Goal: Information Seeking & Learning: Check status

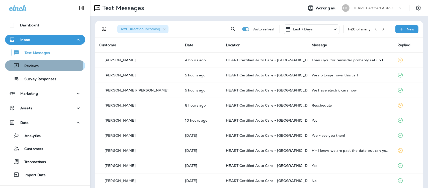
click at [34, 67] on p "Reviews" at bounding box center [28, 66] width 19 height 5
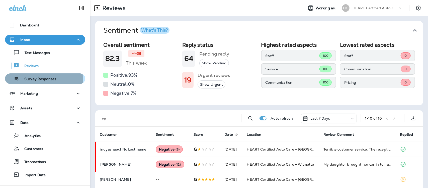
click at [41, 80] on p "Survey Responses" at bounding box center [37, 79] width 37 height 5
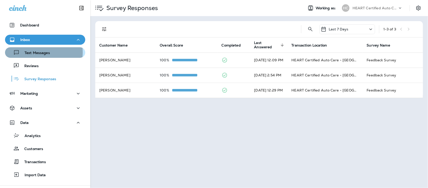
click at [33, 52] on p "Text Messages" at bounding box center [35, 53] width 30 height 5
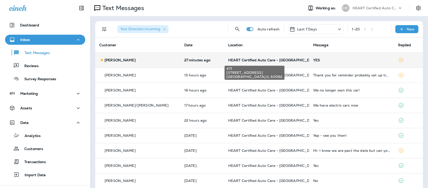
click at [251, 60] on span "HEART Certified Auto Care - [GEOGRAPHIC_DATA]" at bounding box center [273, 60] width 90 height 5
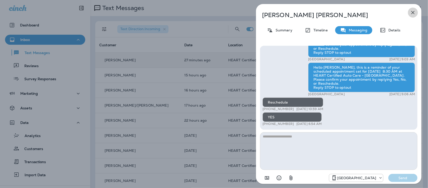
click at [416, 12] on icon "button" at bounding box center [413, 13] width 6 height 6
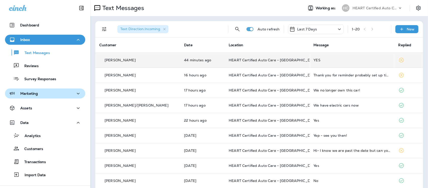
click at [28, 91] on p "Marketing" at bounding box center [29, 93] width 18 height 4
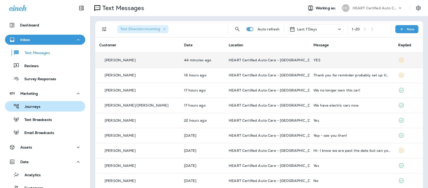
click at [37, 105] on p "Journeys" at bounding box center [30, 106] width 21 height 5
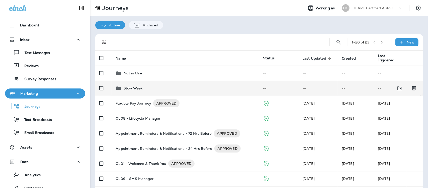
click at [144, 88] on div "Slow Week" at bounding box center [186, 88] width 140 height 6
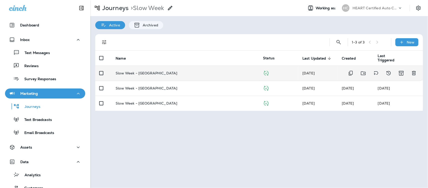
click at [145, 71] on p "Slow Week - Evanston" at bounding box center [147, 73] width 62 height 4
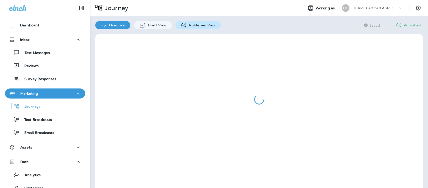
click at [199, 26] on p "Published View" at bounding box center [201, 25] width 29 height 4
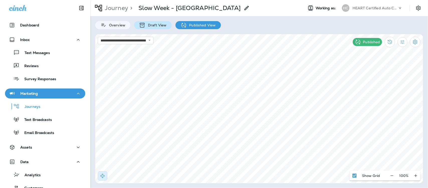
click at [159, 27] on p "Draft View" at bounding box center [156, 25] width 21 height 4
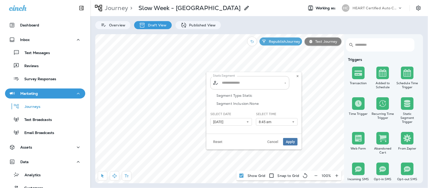
type input "**********"
click at [248, 122] on icon at bounding box center [247, 121] width 3 height 3
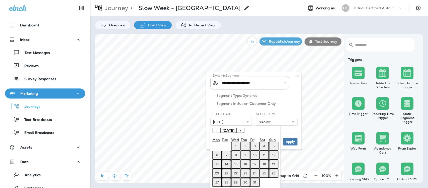
click at [244, 144] on button "2" at bounding box center [246, 146] width 10 height 9
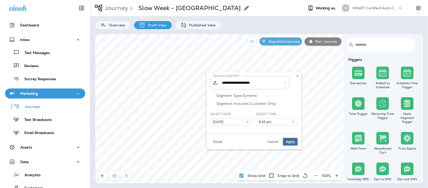
click at [289, 143] on span "Apply" at bounding box center [290, 142] width 9 height 4
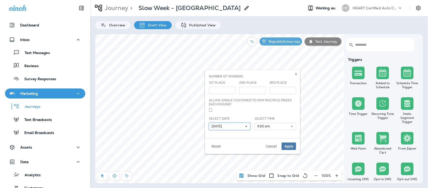
click at [248, 126] on icon at bounding box center [246, 126] width 3 height 3
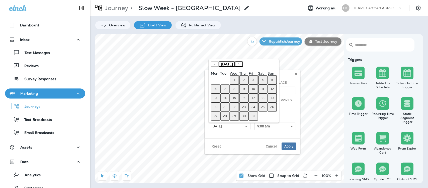
click at [244, 82] on abbr "2" at bounding box center [244, 80] width 2 height 4
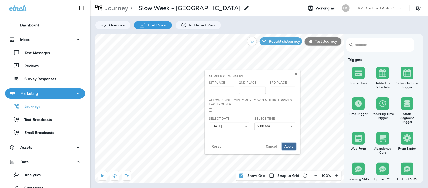
click at [293, 147] on span "Apply" at bounding box center [289, 146] width 9 height 4
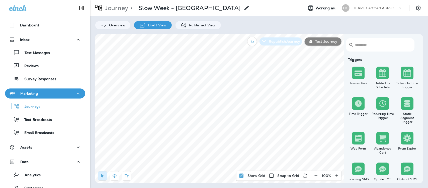
click at [289, 42] on p "Republish Journey" at bounding box center [283, 41] width 33 height 4
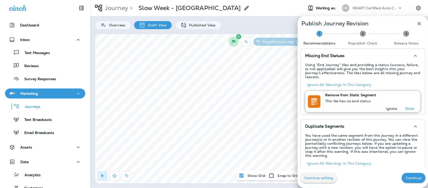
click at [387, 106] on p "Ignore" at bounding box center [392, 108] width 11 height 4
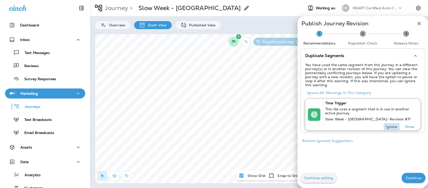
click at [390, 125] on p "Ignore" at bounding box center [392, 127] width 11 height 4
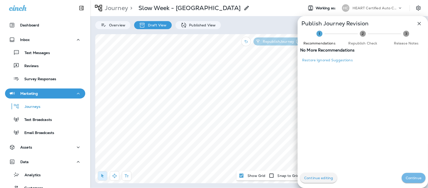
drag, startPoint x: 409, startPoint y: 172, endPoint x: 392, endPoint y: 146, distance: 31.1
click at [409, 172] on div "Continue editing Continue" at bounding box center [363, 178] width 131 height 20
click at [410, 180] on button "Continue" at bounding box center [414, 178] width 24 height 10
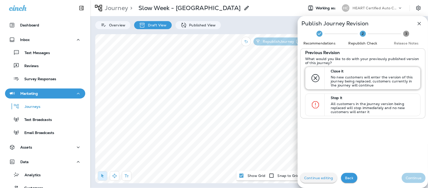
click at [348, 79] on p "No new customers will enter the version of this journey being replaced, custome…" at bounding box center [373, 81] width 85 height 12
click at [406, 178] on p "Continue" at bounding box center [414, 178] width 16 height 4
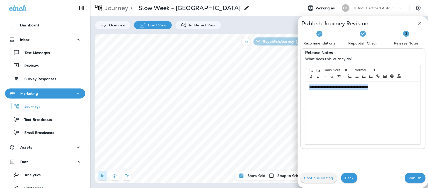
drag, startPoint x: 382, startPoint y: 86, endPoint x: 287, endPoint y: 87, distance: 94.9
click at [287, 85] on div "**********" at bounding box center [214, 94] width 428 height 188
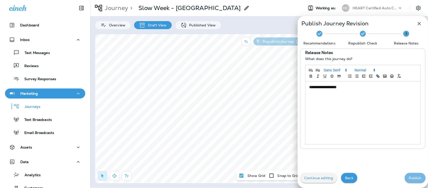
click at [410, 175] on button "Publish" at bounding box center [415, 178] width 21 height 10
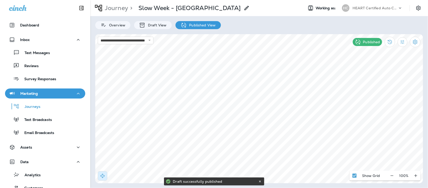
click at [38, 95] on div "Marketing" at bounding box center [45, 93] width 72 height 6
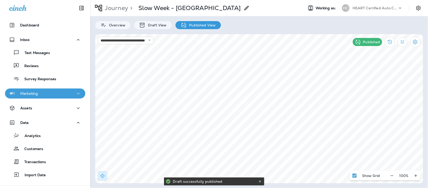
click at [33, 93] on p "Marketing" at bounding box center [29, 93] width 18 height 4
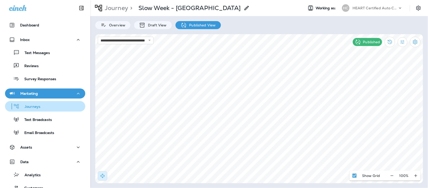
click at [37, 107] on p "Journeys" at bounding box center [30, 106] width 21 height 5
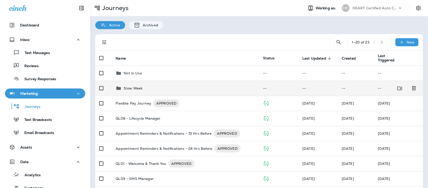
click at [128, 87] on p "Slow Week" at bounding box center [133, 88] width 19 height 4
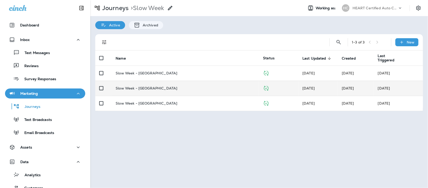
click at [141, 86] on p "Slow Week - Wilmette" at bounding box center [147, 88] width 62 height 4
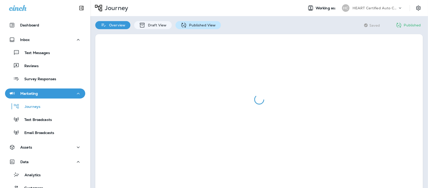
click at [200, 26] on p "Published View" at bounding box center [201, 25] width 29 height 4
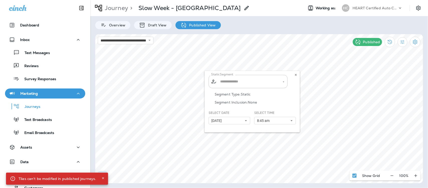
type input "**********"
click at [160, 25] on p "Draft View" at bounding box center [156, 25] width 21 height 4
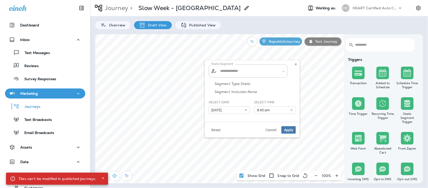
type input "**********"
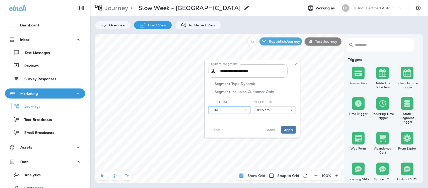
click at [245, 109] on icon at bounding box center [246, 109] width 3 height 3
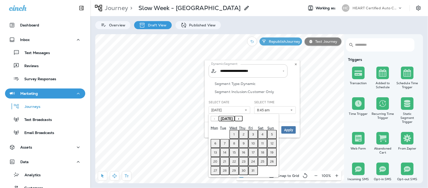
click at [244, 133] on abbr "2" at bounding box center [244, 134] width 2 height 4
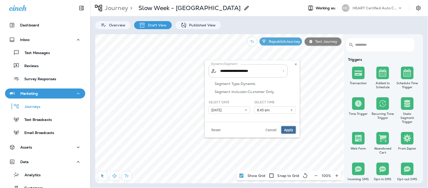
click at [289, 131] on span "Apply" at bounding box center [288, 130] width 9 height 4
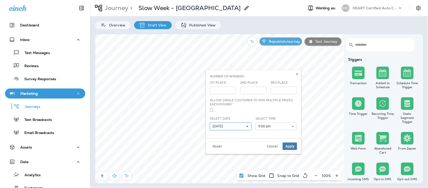
click at [248, 125] on icon at bounding box center [247, 126] width 3 height 3
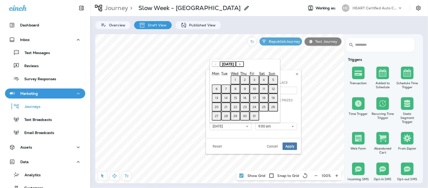
click at [244, 82] on abbr "2" at bounding box center [245, 80] width 2 height 4
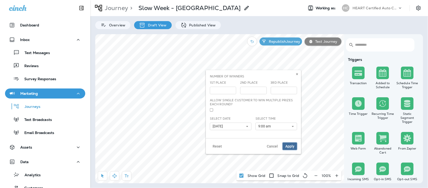
click at [288, 149] on button "Apply" at bounding box center [290, 146] width 15 height 8
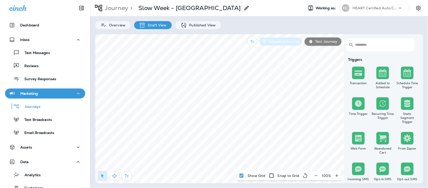
click at [286, 41] on p "Republish Journey" at bounding box center [283, 41] width 33 height 4
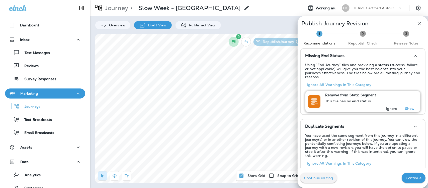
click at [387, 106] on p "Ignore" at bounding box center [392, 108] width 11 height 4
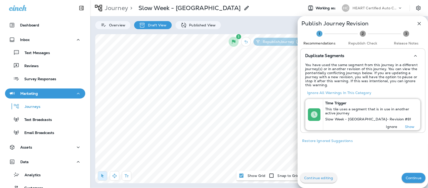
click at [390, 126] on p "Ignore" at bounding box center [392, 127] width 11 height 4
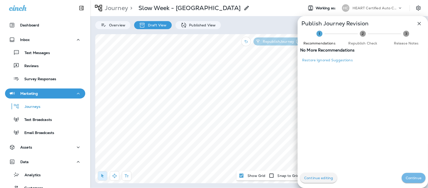
click at [415, 177] on p "Continue" at bounding box center [414, 178] width 16 height 4
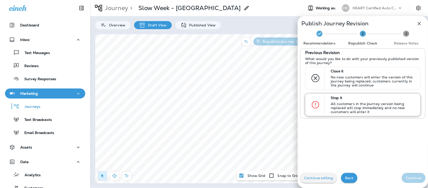
drag, startPoint x: 357, startPoint y: 82, endPoint x: 375, endPoint y: 102, distance: 26.5
click at [357, 82] on p "No new customers will enter the version of this journey being replaced, custome…" at bounding box center [373, 81] width 85 height 12
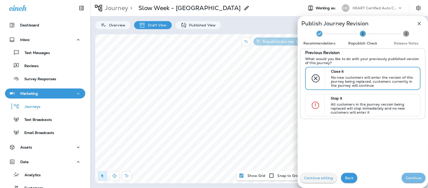
click at [413, 180] on p "Continue" at bounding box center [414, 178] width 16 height 4
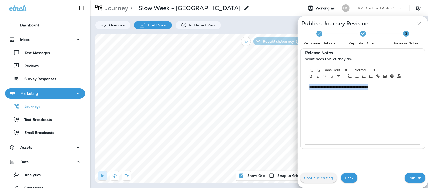
drag, startPoint x: 382, startPoint y: 88, endPoint x: 291, endPoint y: 90, distance: 90.4
click at [292, 89] on div "**********" at bounding box center [214, 94] width 428 height 188
click at [415, 175] on button "Publish" at bounding box center [415, 178] width 21 height 10
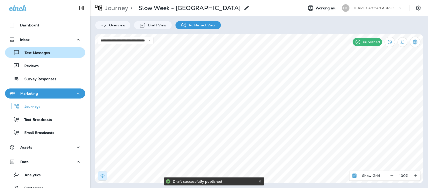
click at [37, 51] on p "Text Messages" at bounding box center [35, 53] width 30 height 5
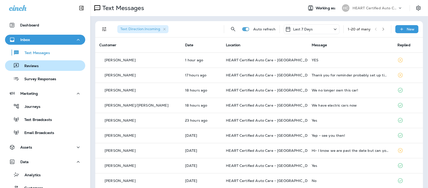
click at [39, 67] on div "Reviews" at bounding box center [45, 66] width 76 height 8
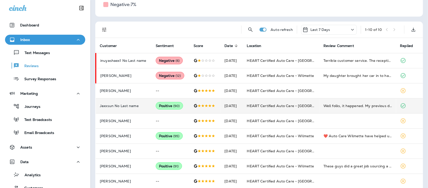
scroll to position [94, 0]
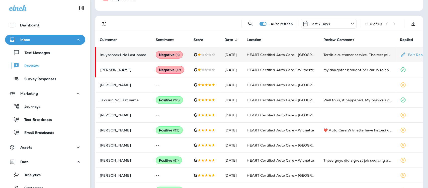
click at [126, 56] on p "inuyashaex1 No Last name" at bounding box center [123, 55] width 47 height 4
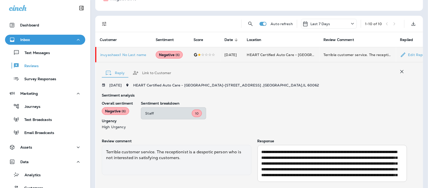
scroll to position [121, 0]
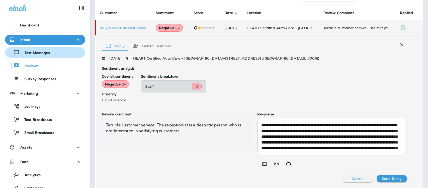
click at [39, 52] on p "Text Messages" at bounding box center [35, 53] width 30 height 5
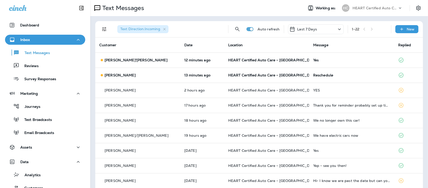
click at [104, 28] on icon "Filters" at bounding box center [104, 29] width 6 height 6
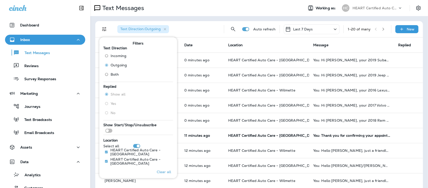
click at [190, 44] on th "Date" at bounding box center [202, 44] width 44 height 15
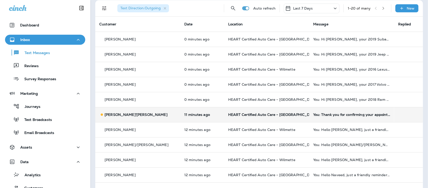
scroll to position [31, 0]
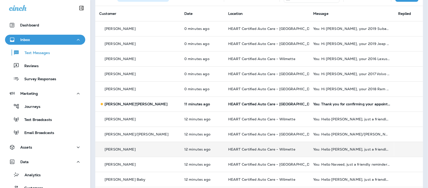
click at [360, 146] on td "You: Hello [PERSON_NAME], just a friendly reminder that on your last visit, the…" at bounding box center [351, 149] width 85 height 15
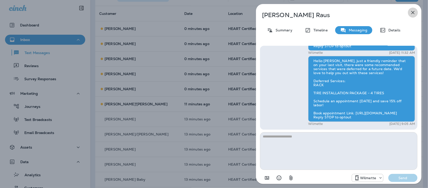
click at [415, 12] on icon "button" at bounding box center [413, 13] width 6 height 6
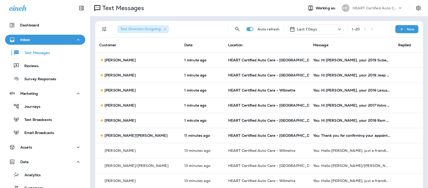
click at [371, 29] on div "1 - 20" at bounding box center [369, 29] width 35 height 8
click at [371, 28] on div "1 - 20" at bounding box center [369, 29] width 35 height 8
click at [42, 53] on p "Text Messages" at bounding box center [35, 53] width 30 height 5
click at [369, 29] on div "1 - 20" at bounding box center [369, 29] width 35 height 8
click at [103, 28] on icon "Filters" at bounding box center [104, 29] width 6 height 6
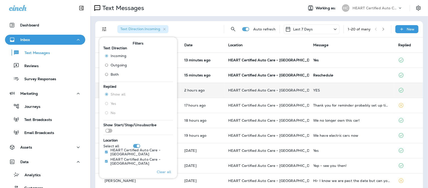
click at [346, 87] on td "YES" at bounding box center [351, 90] width 85 height 15
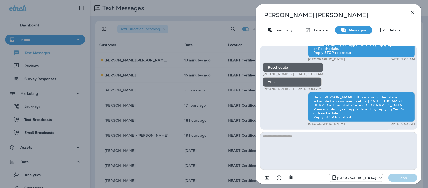
click at [414, 12] on icon "button" at bounding box center [413, 12] width 3 height 3
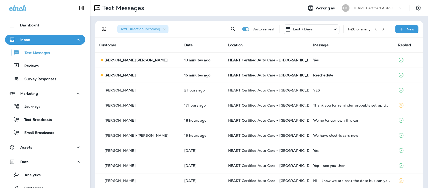
click at [319, 74] on div "Reschedule" at bounding box center [352, 75] width 77 height 4
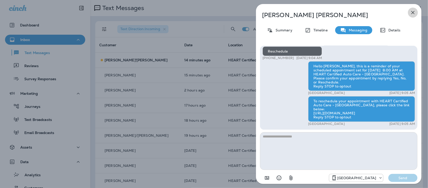
click at [412, 12] on icon "button" at bounding box center [413, 13] width 6 height 6
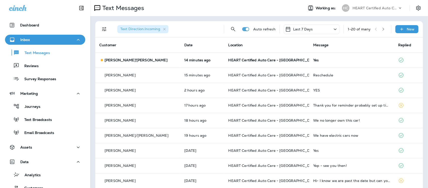
click at [314, 60] on div "Yes" at bounding box center [352, 60] width 77 height 4
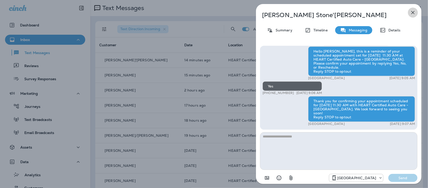
click at [414, 12] on icon "button" at bounding box center [413, 13] width 6 height 6
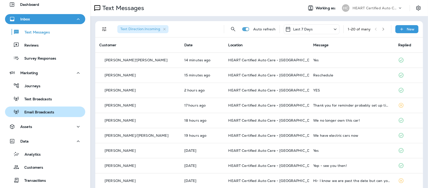
scroll to position [31, 0]
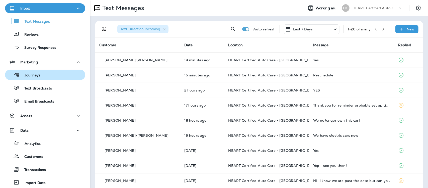
click at [36, 73] on p "Journeys" at bounding box center [30, 75] width 21 height 5
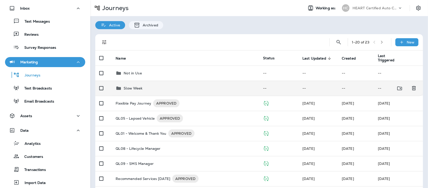
click at [133, 87] on p "Slow Week" at bounding box center [133, 88] width 19 height 4
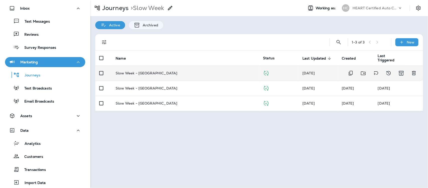
click at [144, 73] on p "Slow Week - Evanston" at bounding box center [147, 73] width 62 height 4
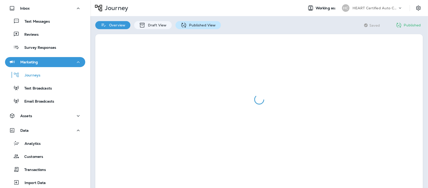
click at [206, 24] on p "Published View" at bounding box center [201, 25] width 29 height 4
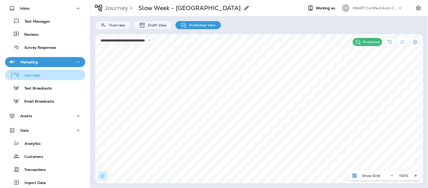
click at [33, 76] on p "Journeys" at bounding box center [30, 75] width 21 height 5
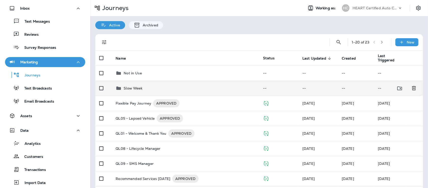
click at [135, 88] on p "Slow Week" at bounding box center [133, 88] width 19 height 4
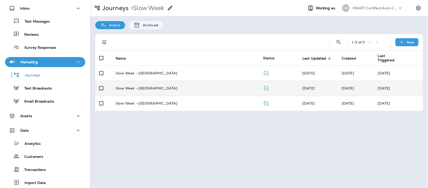
click at [146, 87] on p "Slow Week - Wilmette" at bounding box center [147, 88] width 62 height 4
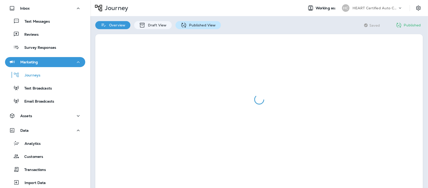
click at [199, 27] on div "Published View" at bounding box center [198, 25] width 45 height 8
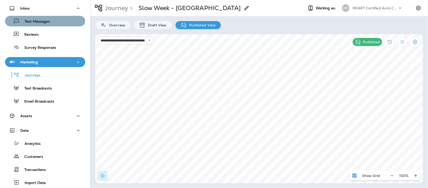
click at [45, 20] on p "Text Messages" at bounding box center [35, 21] width 30 height 5
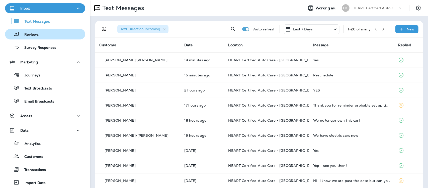
click at [30, 36] on p "Reviews" at bounding box center [28, 34] width 19 height 5
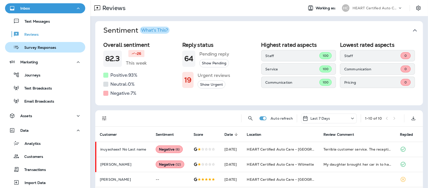
click at [30, 48] on p "Survey Responses" at bounding box center [37, 47] width 37 height 5
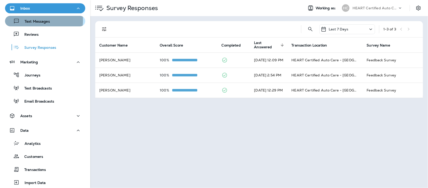
click at [33, 20] on p "Text Messages" at bounding box center [35, 21] width 30 height 5
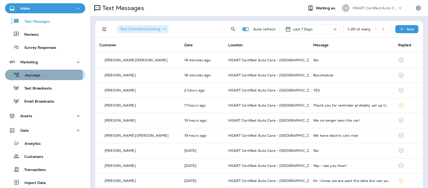
click at [37, 75] on p "Journeys" at bounding box center [30, 75] width 21 height 5
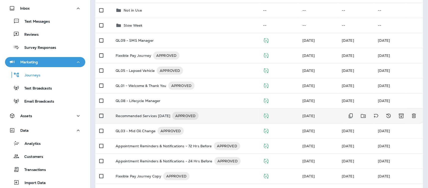
scroll to position [94, 0]
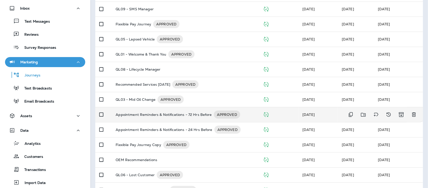
click at [175, 115] on p "Appointment Reminders & Notifications - 72 Hrs Before" at bounding box center [164, 114] width 96 height 8
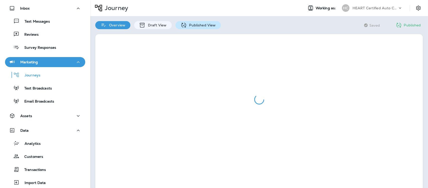
click at [199, 23] on p "Published View" at bounding box center [201, 25] width 29 height 4
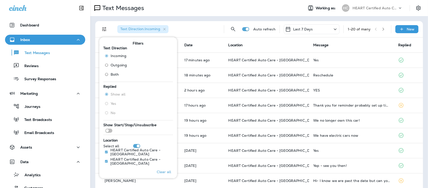
scroll to position [31, 0]
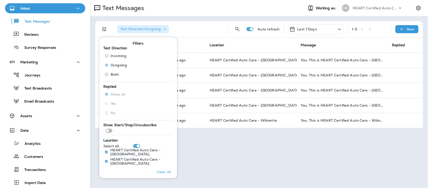
drag, startPoint x: 280, startPoint y: 43, endPoint x: 276, endPoint y: 47, distance: 5.3
click at [279, 44] on th "Location" at bounding box center [251, 44] width 91 height 15
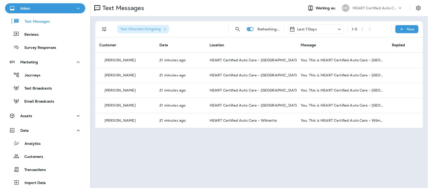
click at [364, 28] on div "1 - 5" at bounding box center [369, 29] width 35 height 8
click at [102, 29] on icon "Filters" at bounding box center [104, 29] width 6 height 6
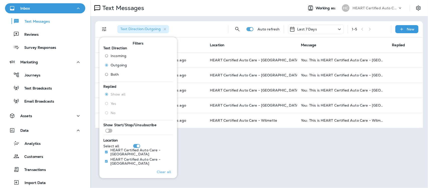
click at [190, 28] on div "Text Direction : Outgoing" at bounding box center [168, 29] width 111 height 16
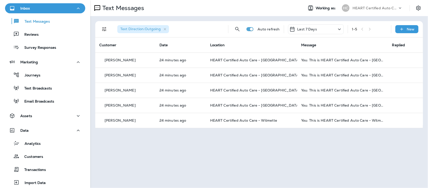
click at [339, 28] on icon at bounding box center [339, 29] width 3 height 2
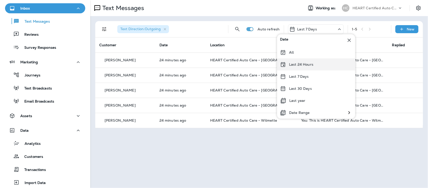
click at [295, 67] on div "Last 24 Hours" at bounding box center [316, 64] width 78 height 12
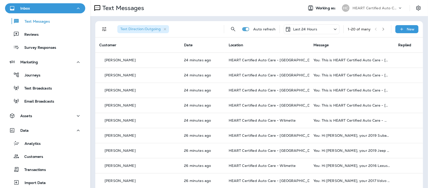
click at [382, 28] on icon "button" at bounding box center [384, 29] width 4 height 4
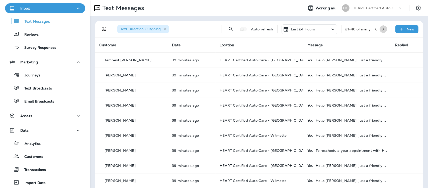
click at [382, 28] on icon "button" at bounding box center [384, 29] width 4 height 4
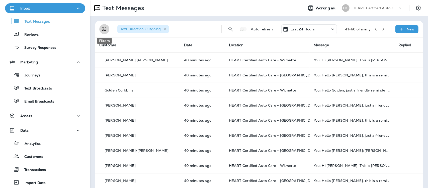
click at [107, 28] on icon "Filters" at bounding box center [104, 29] width 6 height 6
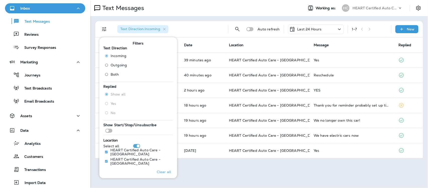
click at [193, 30] on div "Text Direction : Incoming" at bounding box center [168, 29] width 111 height 16
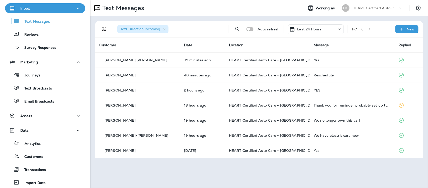
click at [338, 28] on icon at bounding box center [340, 29] width 6 height 6
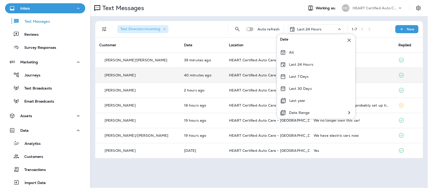
click at [287, 75] on div "Last 7 Days" at bounding box center [316, 76] width 78 height 12
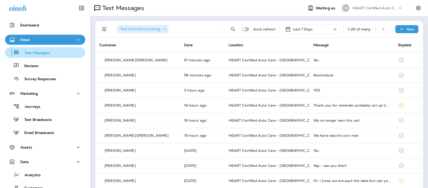
click at [37, 52] on p "Text Messages" at bounding box center [35, 53] width 30 height 5
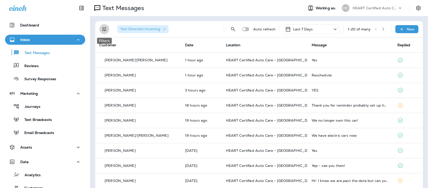
click at [106, 27] on icon "Filters" at bounding box center [104, 29] width 6 height 6
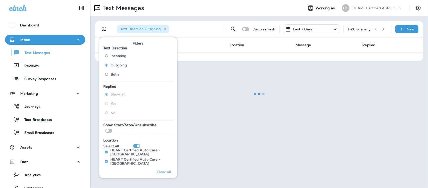
click at [198, 42] on div at bounding box center [259, 94] width 337 height 187
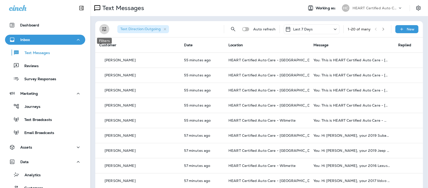
click at [106, 28] on icon "Filters" at bounding box center [104, 29] width 6 height 6
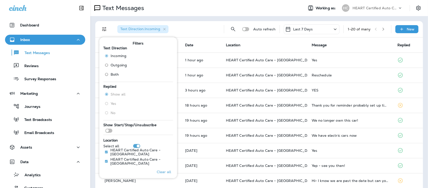
click at [194, 29] on div "Text Direction : Incoming" at bounding box center [166, 29] width 107 height 16
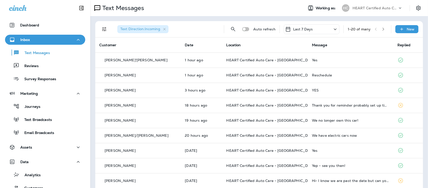
click at [333, 29] on icon at bounding box center [336, 29] width 6 height 6
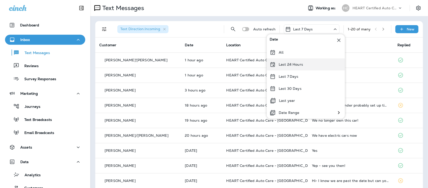
click at [284, 64] on p "Last 24 Hours" at bounding box center [291, 64] width 24 height 4
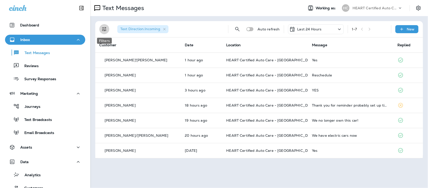
click at [102, 31] on icon "Filters" at bounding box center [104, 29] width 6 height 6
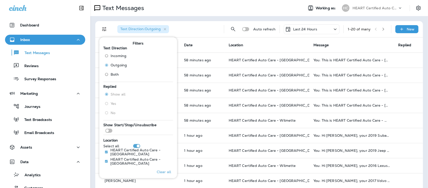
click at [225, 45] on th "Location" at bounding box center [267, 44] width 85 height 15
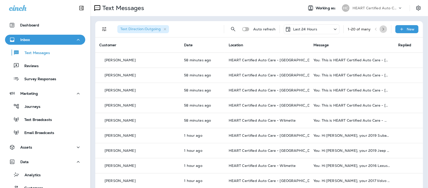
click at [382, 30] on icon "button" at bounding box center [384, 29] width 4 height 4
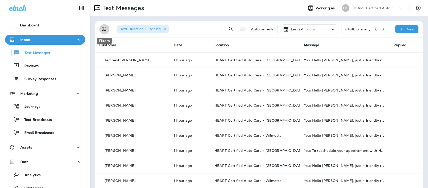
click at [105, 29] on icon "Filters" at bounding box center [104, 29] width 6 height 6
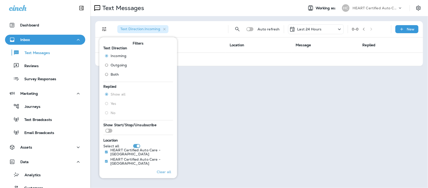
click at [200, 44] on th "Date" at bounding box center [195, 44] width 62 height 15
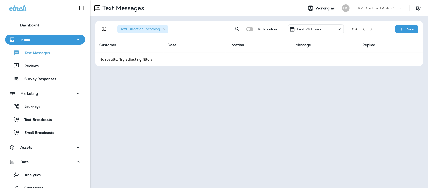
click at [337, 29] on icon at bounding box center [340, 29] width 6 height 6
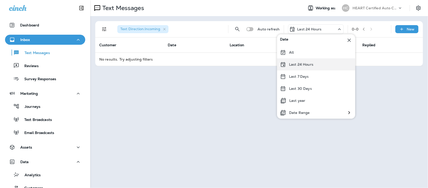
click at [302, 63] on p "Last 24 Hours" at bounding box center [301, 64] width 24 height 4
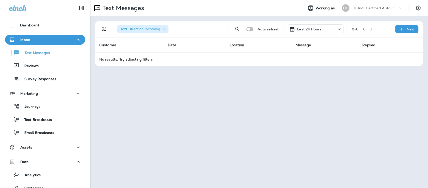
click at [341, 28] on icon at bounding box center [339, 29] width 3 height 2
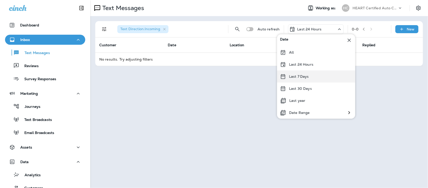
click at [305, 76] on p "Last 7 Days" at bounding box center [299, 76] width 20 height 4
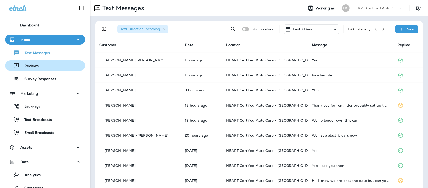
click at [27, 64] on p "Reviews" at bounding box center [28, 66] width 19 height 5
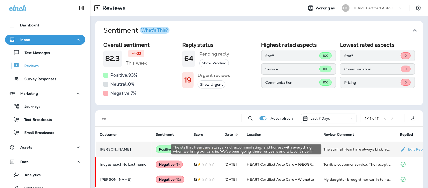
click at [344, 151] on div "The staff at Heart are always kind, accommodating, and honest with everything w…" at bounding box center [358, 149] width 69 height 5
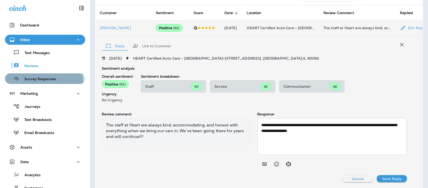
click at [40, 81] on p "Survey Responses" at bounding box center [37, 79] width 37 height 5
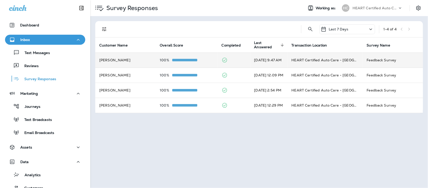
click at [274, 58] on td "[DATE] 9:47 AM" at bounding box center [269, 59] width 37 height 15
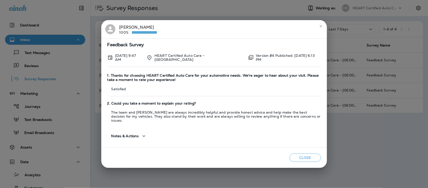
click at [323, 28] on icon "close" at bounding box center [321, 26] width 4 height 4
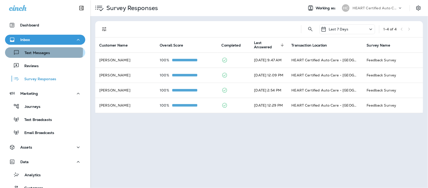
click at [36, 51] on p "Text Messages" at bounding box center [35, 53] width 30 height 5
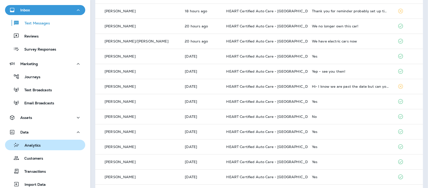
scroll to position [66, 0]
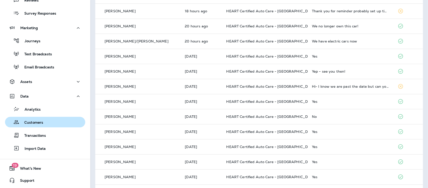
click at [30, 122] on p "Customers" at bounding box center [31, 122] width 24 height 5
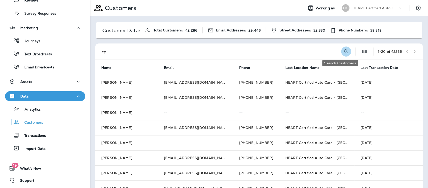
click at [344, 52] on icon "Search Customers" at bounding box center [347, 51] width 6 height 6
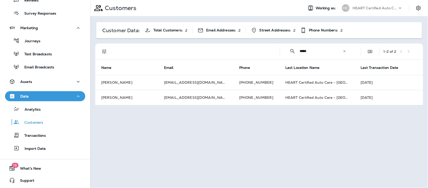
type input "*****"
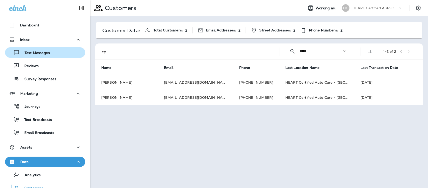
click at [47, 51] on p "Text Messages" at bounding box center [35, 53] width 30 height 5
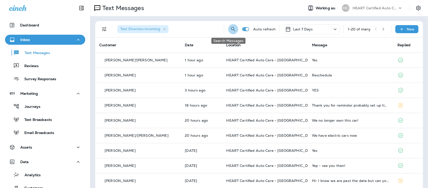
click at [230, 27] on icon "Search Messages" at bounding box center [233, 29] width 6 height 6
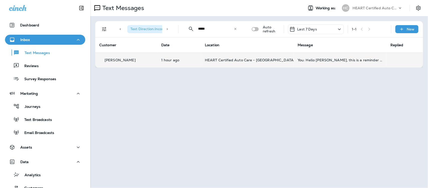
click at [124, 59] on p "[PERSON_NAME]" at bounding box center [120, 60] width 31 height 4
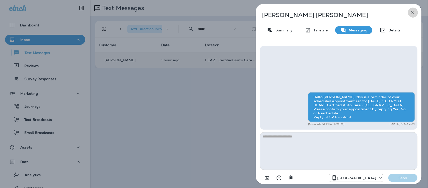
click at [414, 11] on icon "button" at bounding box center [413, 13] width 6 height 6
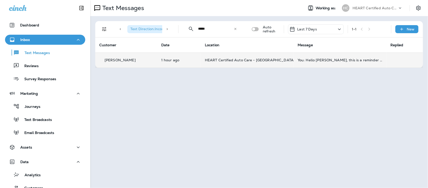
click at [216, 31] on input "*****" at bounding box center [216, 28] width 36 height 13
type input "*"
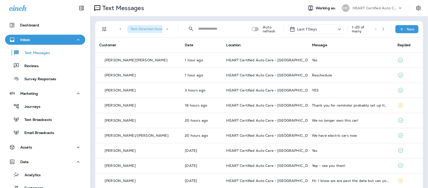
click at [216, 30] on input "text" at bounding box center [220, 28] width 45 height 13
paste input "**********"
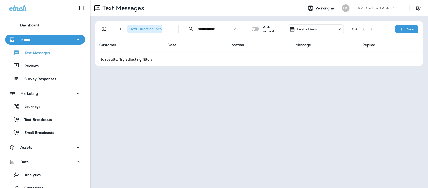
type input "**********"
drag, startPoint x: 230, startPoint y: 29, endPoint x: 195, endPoint y: 30, distance: 34.6
click at [195, 29] on div "**********" at bounding box center [213, 28] width 60 height 13
click at [221, 31] on input "text" at bounding box center [220, 28] width 45 height 13
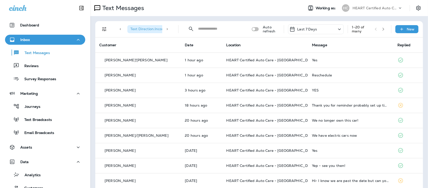
drag, startPoint x: 220, startPoint y: 32, endPoint x: 209, endPoint y: 28, distance: 11.1
click at [210, 28] on input "text" at bounding box center [220, 28] width 45 height 13
paste input "**********"
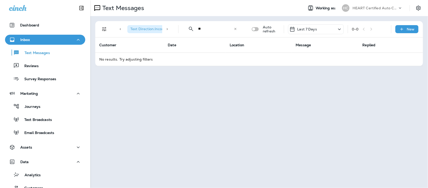
type input "*"
click at [219, 28] on input "*******" at bounding box center [216, 28] width 36 height 13
type input "*"
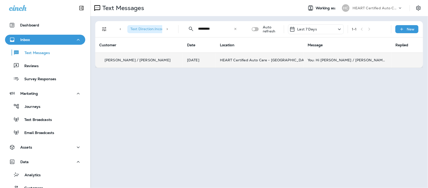
click at [132, 61] on p "[PERSON_NAME] / [PERSON_NAME]" at bounding box center [138, 60] width 66 height 4
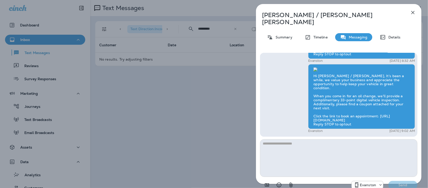
click at [413, 10] on icon "button" at bounding box center [413, 13] width 6 height 6
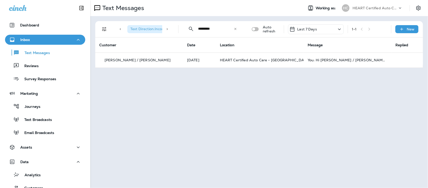
click at [224, 26] on input "*********" at bounding box center [216, 28] width 36 height 13
type input "*"
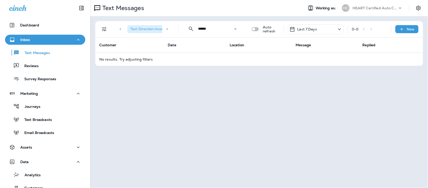
click at [219, 27] on input "******" at bounding box center [216, 28] width 36 height 13
type input "*"
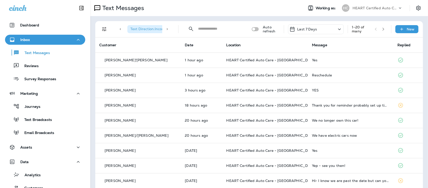
drag, startPoint x: 219, startPoint y: 27, endPoint x: 201, endPoint y: 28, distance: 17.9
click at [201, 28] on input "text" at bounding box center [220, 28] width 45 height 13
paste input "**********"
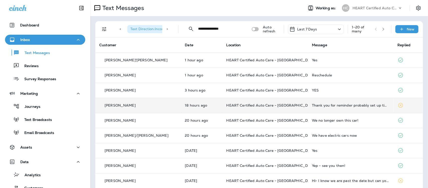
scroll to position [0, 0]
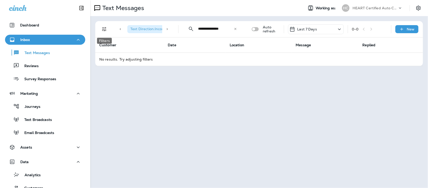
type input "**********"
click at [105, 29] on icon "Filters" at bounding box center [104, 29] width 6 height 6
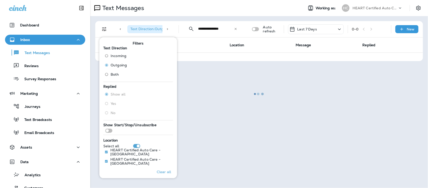
click at [208, 45] on div at bounding box center [259, 94] width 337 height 187
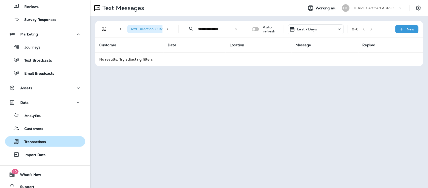
scroll to position [66, 0]
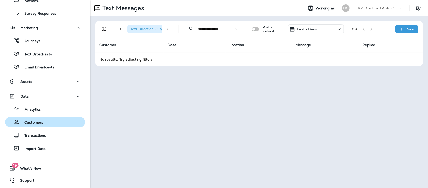
click at [36, 117] on button "Customers" at bounding box center [45, 122] width 80 height 11
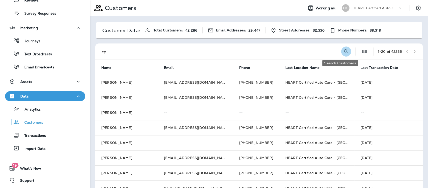
click at [344, 51] on icon "Search Customers" at bounding box center [347, 51] width 6 height 6
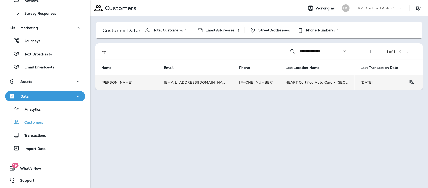
click at [126, 82] on td "[PERSON_NAME]" at bounding box center [126, 82] width 63 height 15
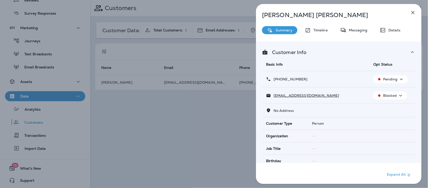
click at [355, 34] on div "[PERSON_NAME] Summary Timeline Messaging Details Customer Info Basic Info Opt S…" at bounding box center [339, 95] width 166 height 183
click at [354, 31] on p "Messaging" at bounding box center [357, 30] width 21 height 4
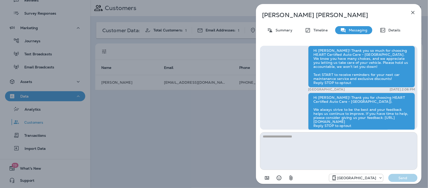
scroll to position [-11, 0]
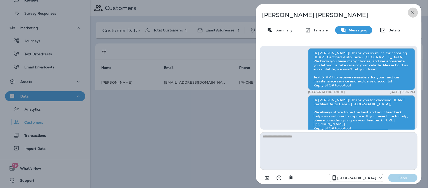
click at [412, 11] on icon "button" at bounding box center [413, 13] width 6 height 6
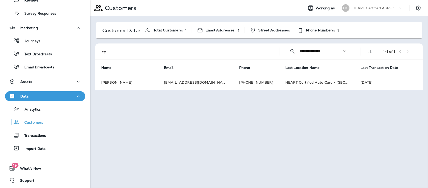
drag, startPoint x: 339, startPoint y: 52, endPoint x: 337, endPoint y: 53, distance: 2.7
click at [339, 52] on input "**********" at bounding box center [321, 50] width 43 height 13
type input "*"
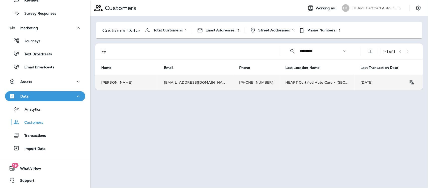
type input "**********"
click at [127, 80] on td "[PERSON_NAME]" at bounding box center [126, 82] width 63 height 15
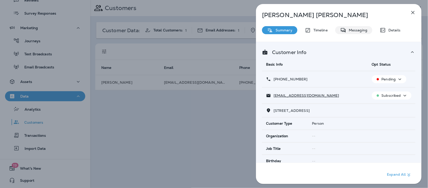
click at [357, 30] on p "Messaging" at bounding box center [357, 30] width 21 height 4
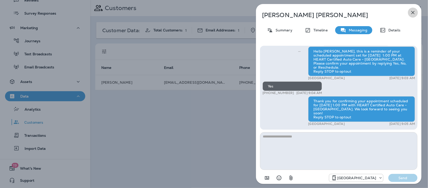
click at [414, 13] on icon "button" at bounding box center [413, 13] width 6 height 6
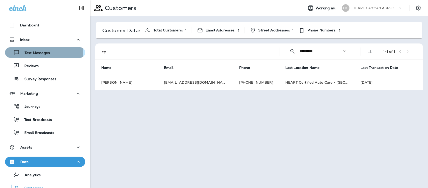
click at [41, 50] on div "Text Messages" at bounding box center [28, 53] width 43 height 8
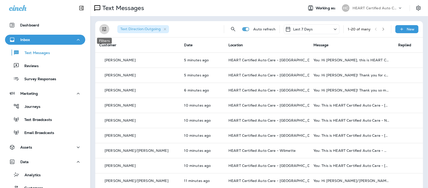
click at [105, 29] on icon "Filters" at bounding box center [104, 29] width 4 height 4
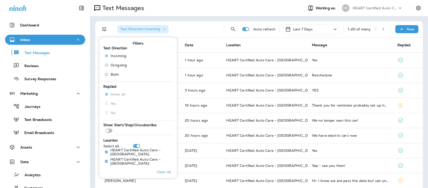
click at [198, 45] on th "Date" at bounding box center [201, 44] width 41 height 15
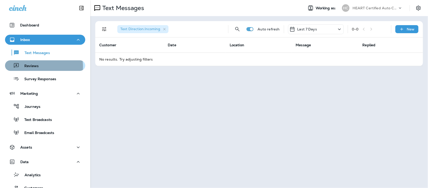
click at [37, 67] on p "Reviews" at bounding box center [28, 66] width 19 height 5
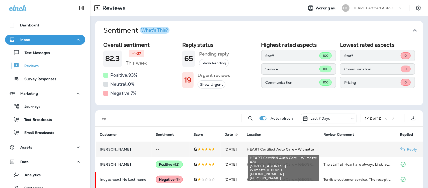
click at [315, 148] on span "HEART Certified Auto Care - Wilmette" at bounding box center [280, 149] width 67 height 5
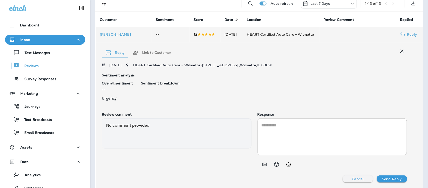
scroll to position [114, 0]
click at [49, 82] on div "Survey Responses" at bounding box center [31, 79] width 49 height 8
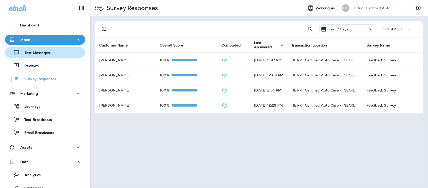
click at [37, 55] on div "Text Messages" at bounding box center [28, 53] width 43 height 8
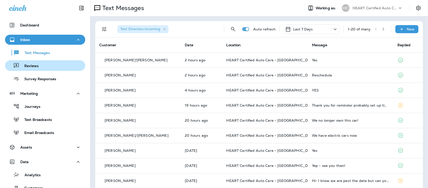
click at [43, 64] on div "Reviews" at bounding box center [45, 66] width 76 height 8
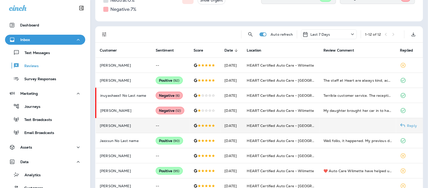
scroll to position [94, 0]
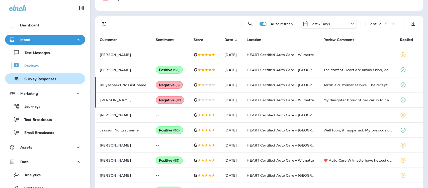
click at [45, 76] on div "Survey Responses" at bounding box center [31, 79] width 49 height 8
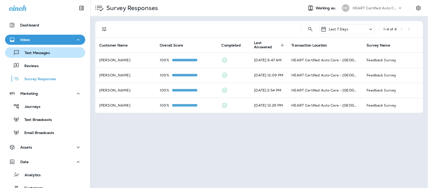
click at [34, 53] on p "Text Messages" at bounding box center [35, 53] width 30 height 5
